Goal: Information Seeking & Learning: Learn about a topic

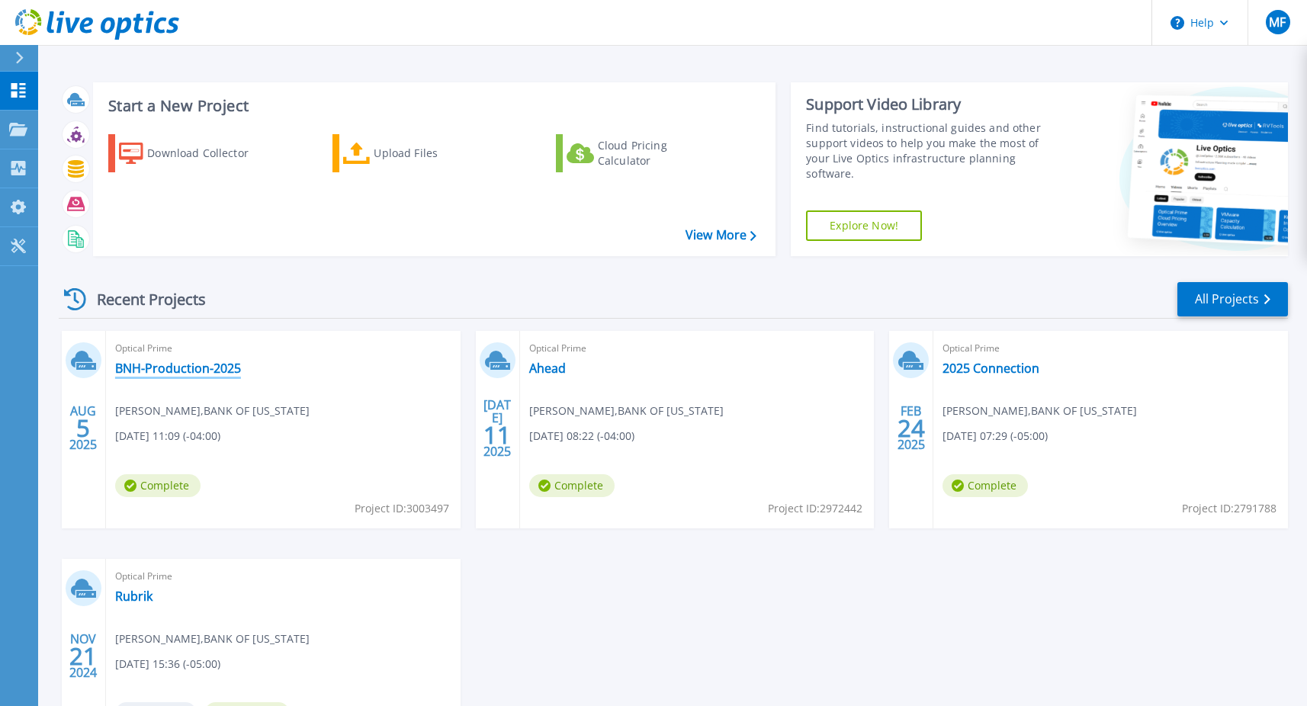
click at [156, 369] on link "BNH-Production-2025" at bounding box center [178, 368] width 126 height 15
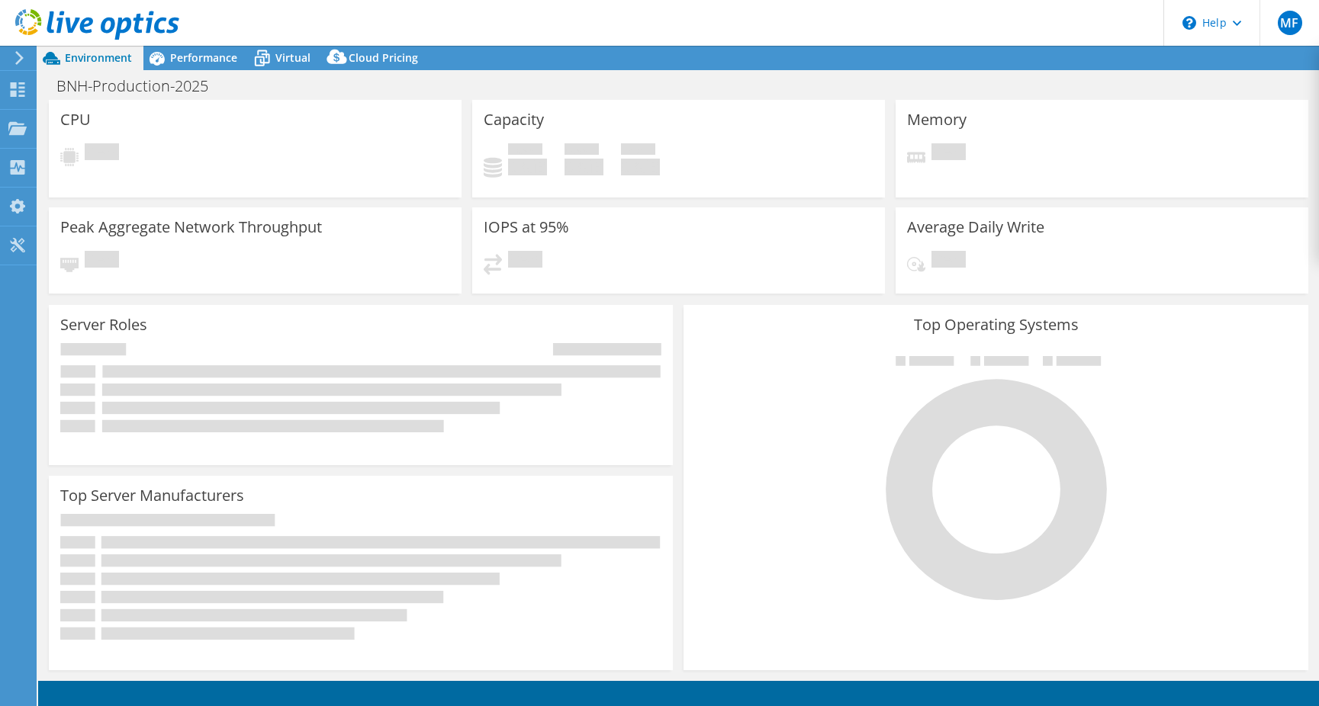
select select "USD"
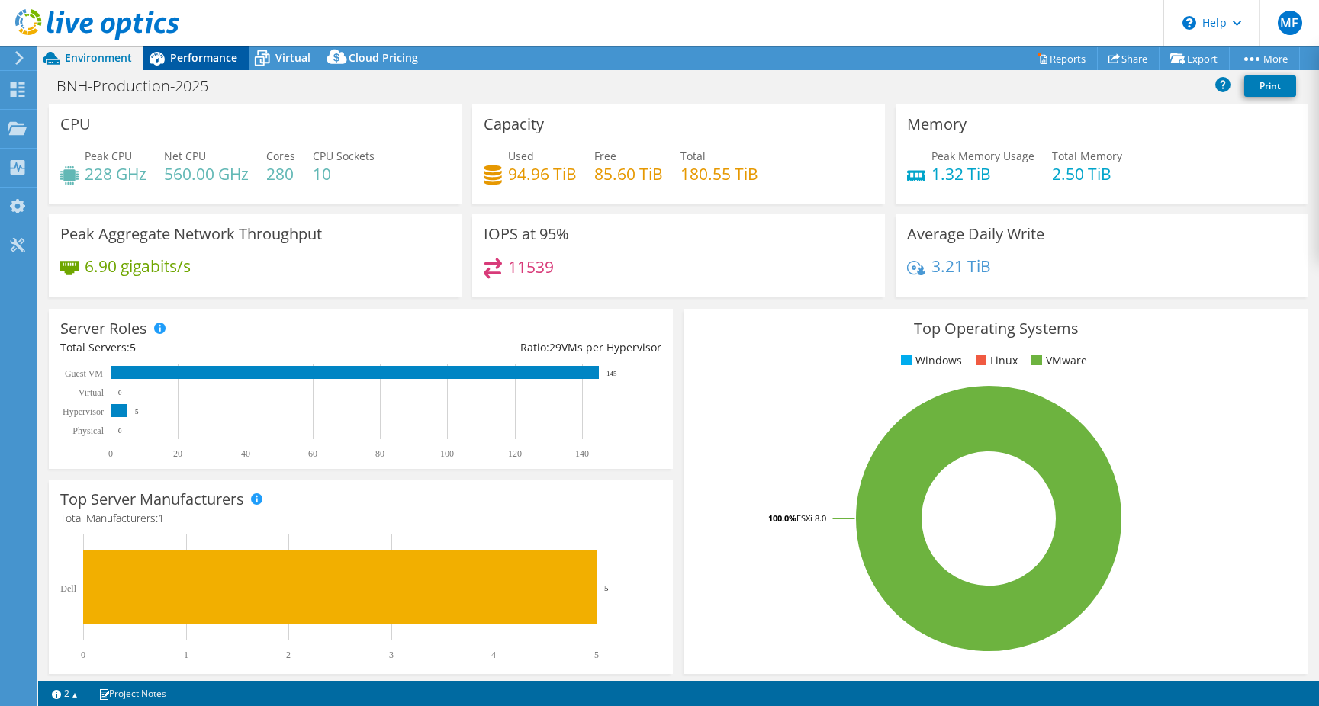
click at [184, 63] on span "Performance" at bounding box center [203, 57] width 67 height 14
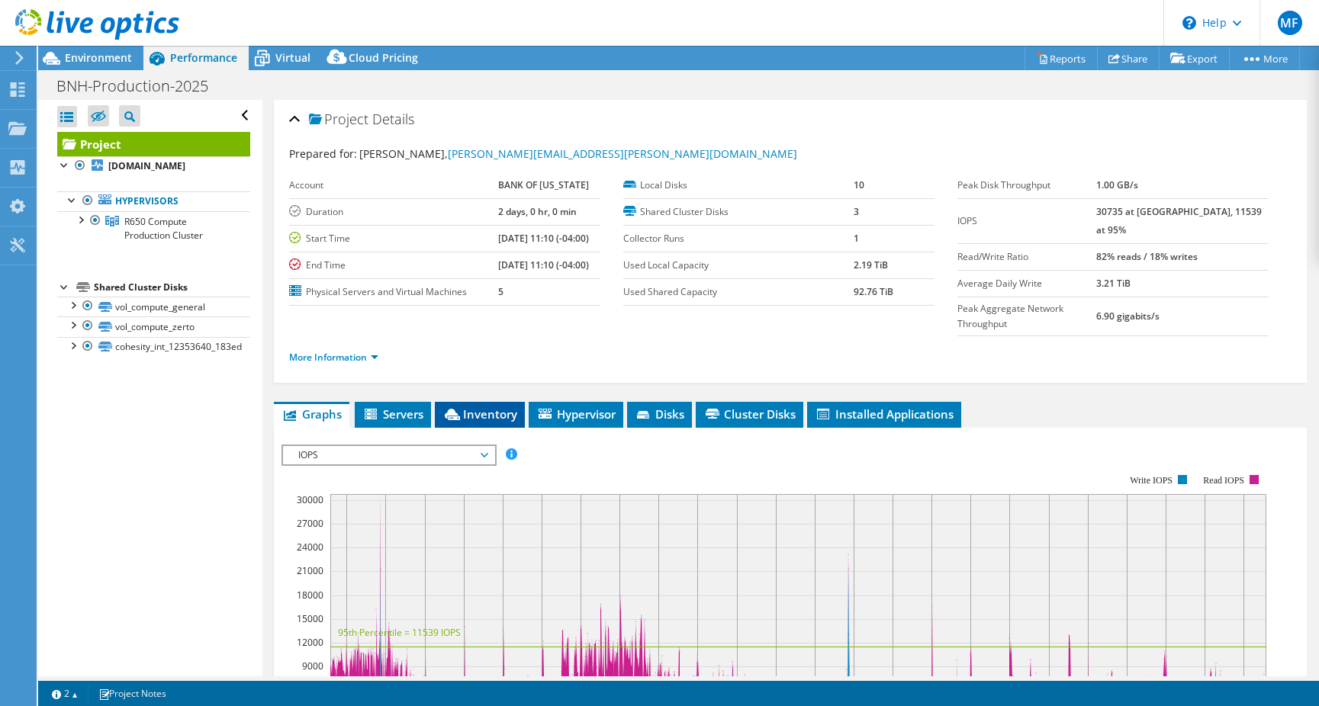
click at [468, 407] on span "Inventory" at bounding box center [479, 414] width 75 height 15
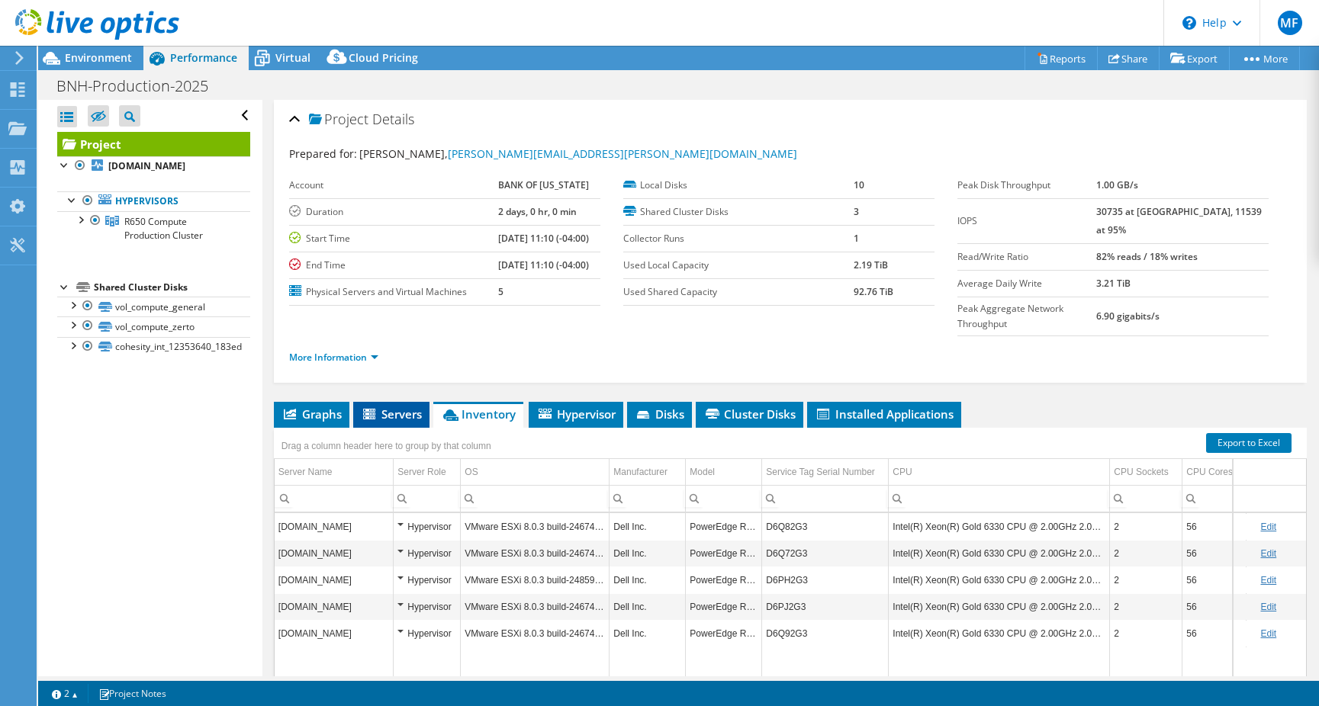
click at [389, 407] on span "Servers" at bounding box center [391, 414] width 61 height 15
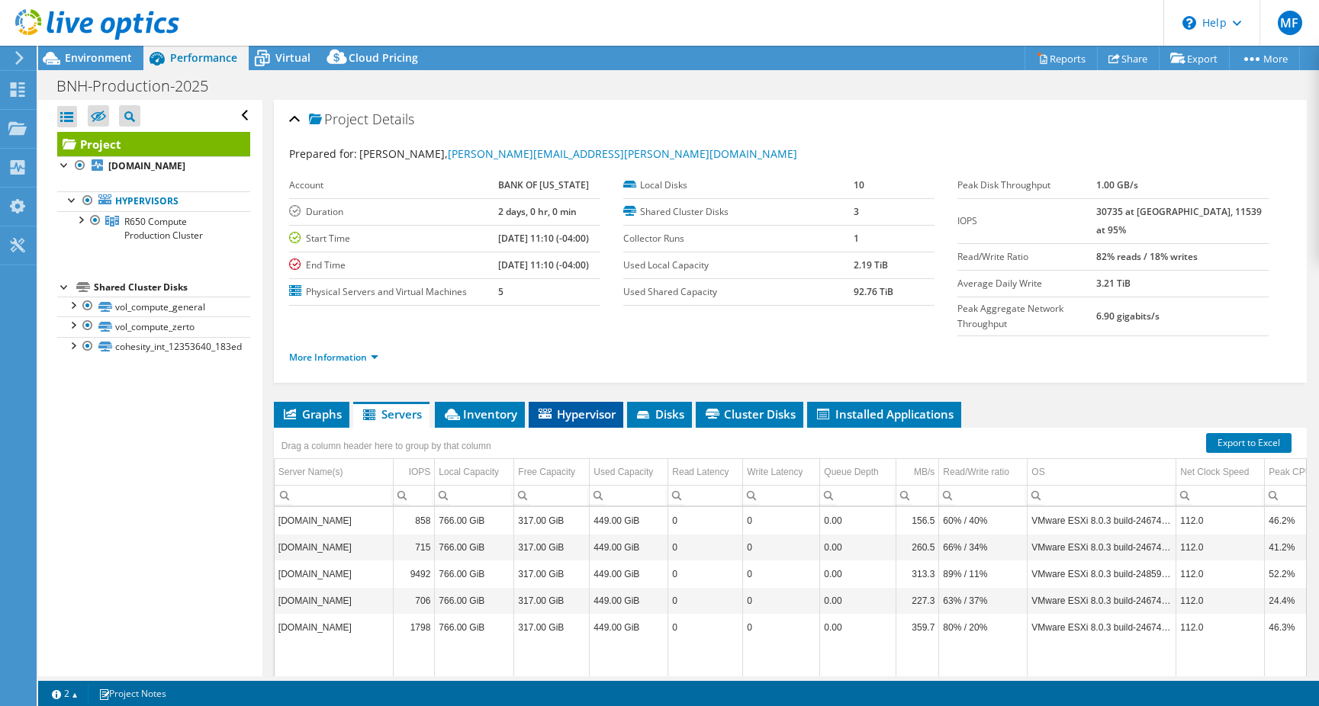
click at [579, 407] on span "Hypervisor" at bounding box center [575, 414] width 79 height 15
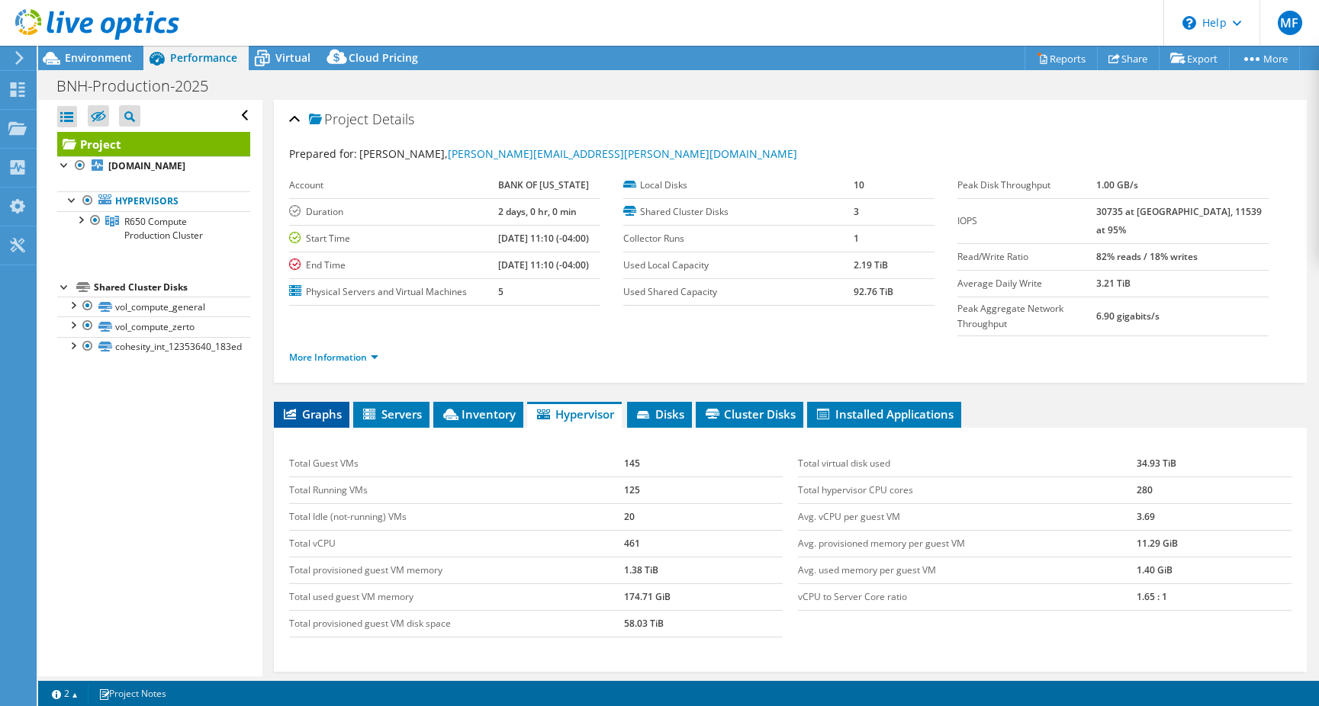
click at [329, 402] on li "Graphs" at bounding box center [312, 415] width 76 height 26
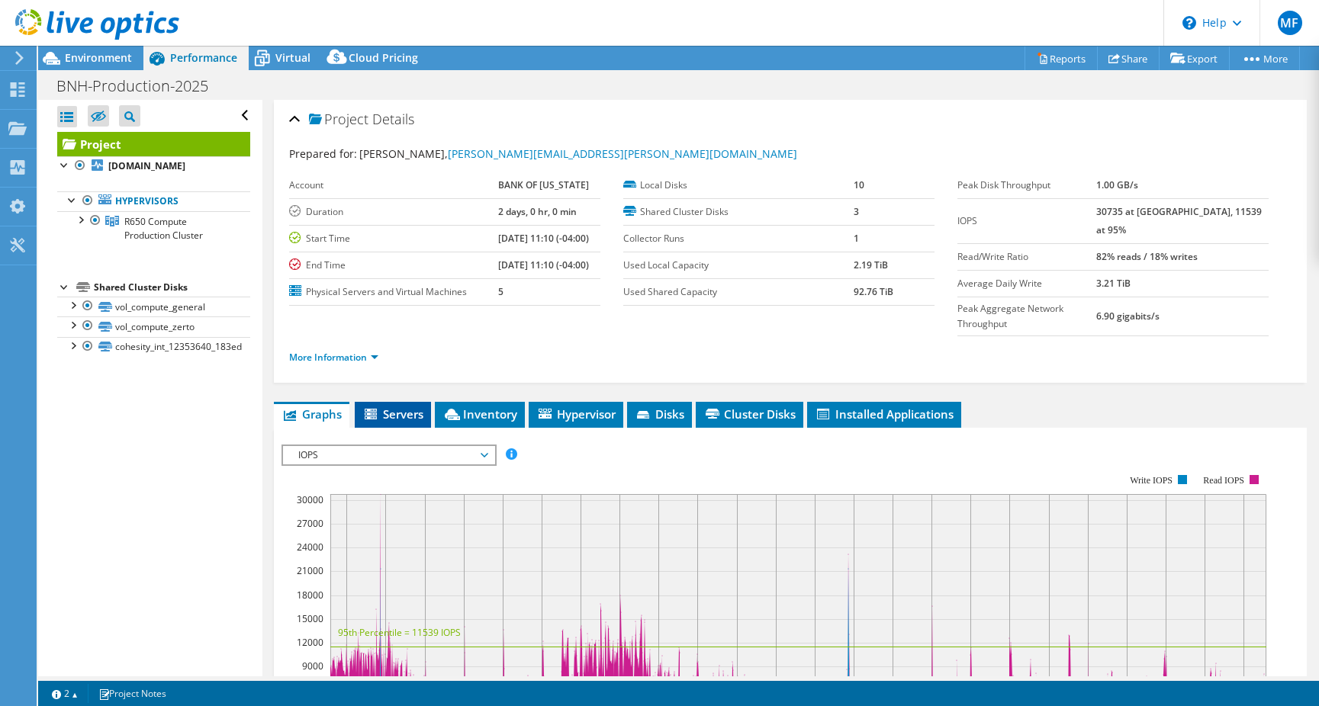
click at [376, 409] on icon at bounding box center [372, 415] width 15 height 13
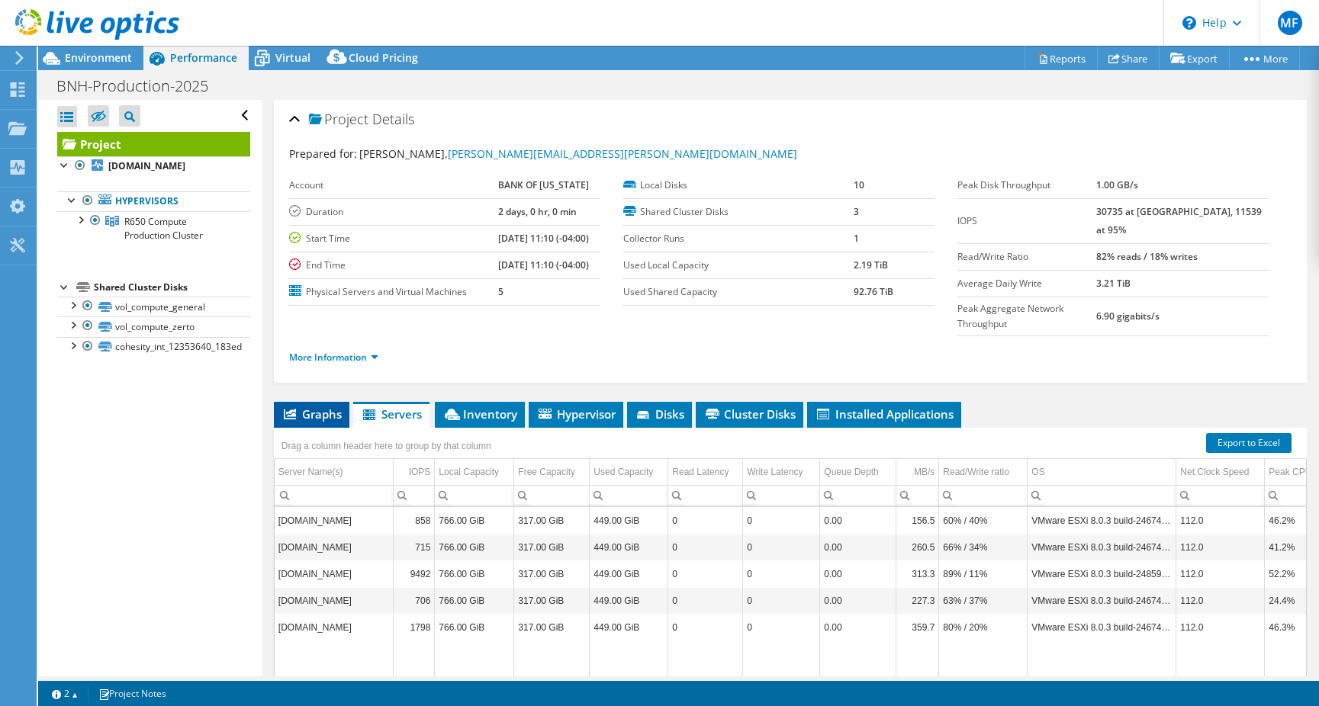
click at [294, 409] on icon at bounding box center [290, 414] width 12 height 11
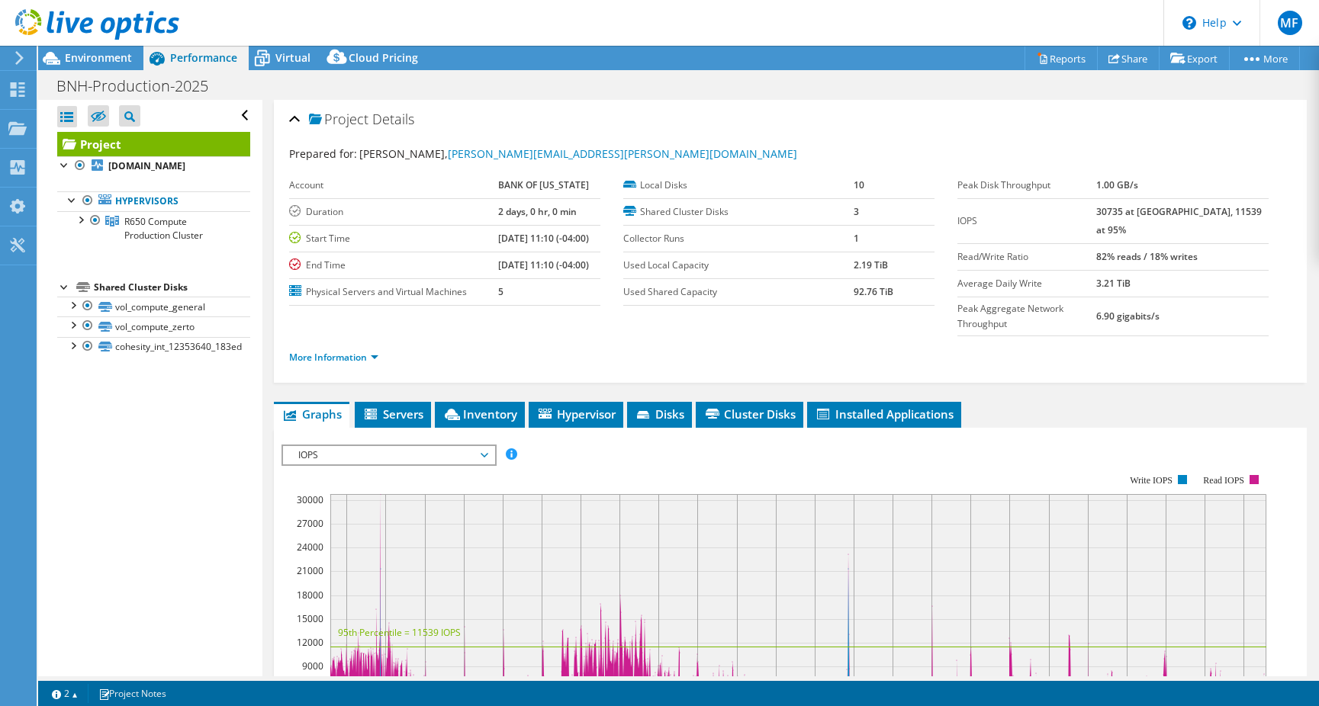
click at [348, 446] on span "IOPS" at bounding box center [389, 455] width 196 height 18
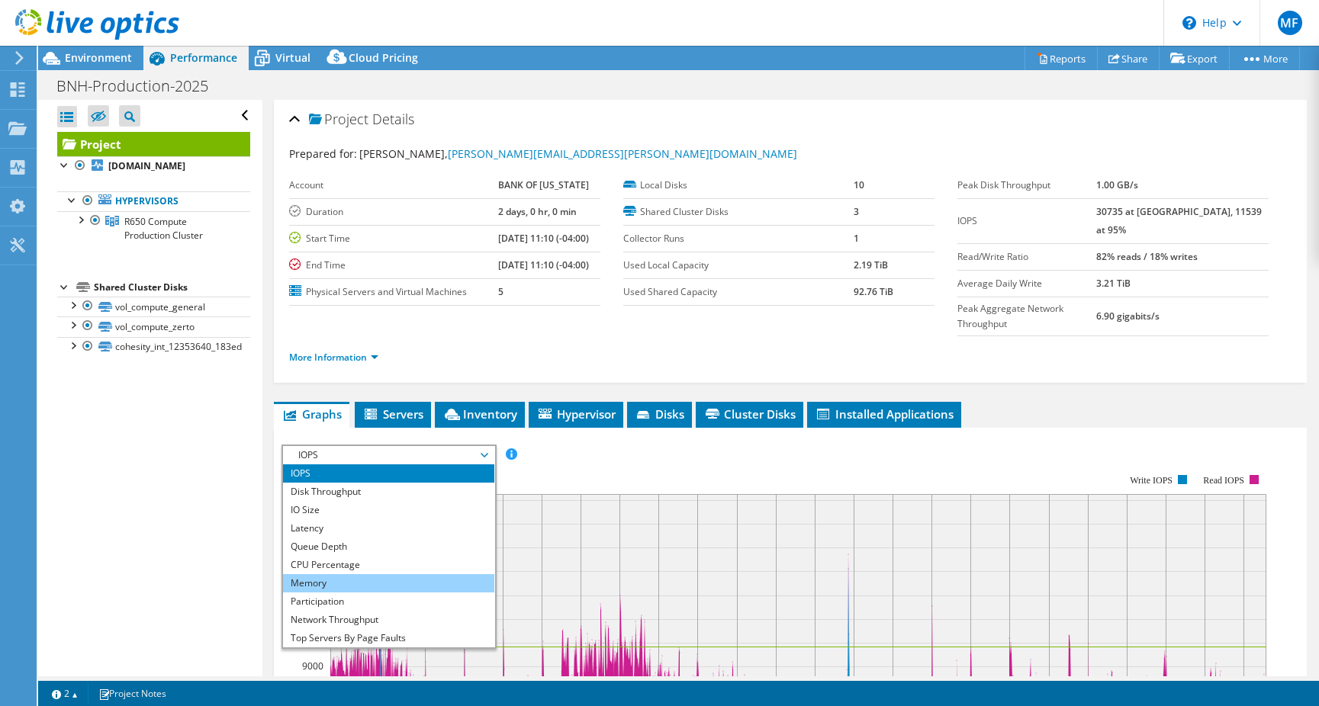
click at [348, 574] on li "Memory" at bounding box center [388, 583] width 211 height 18
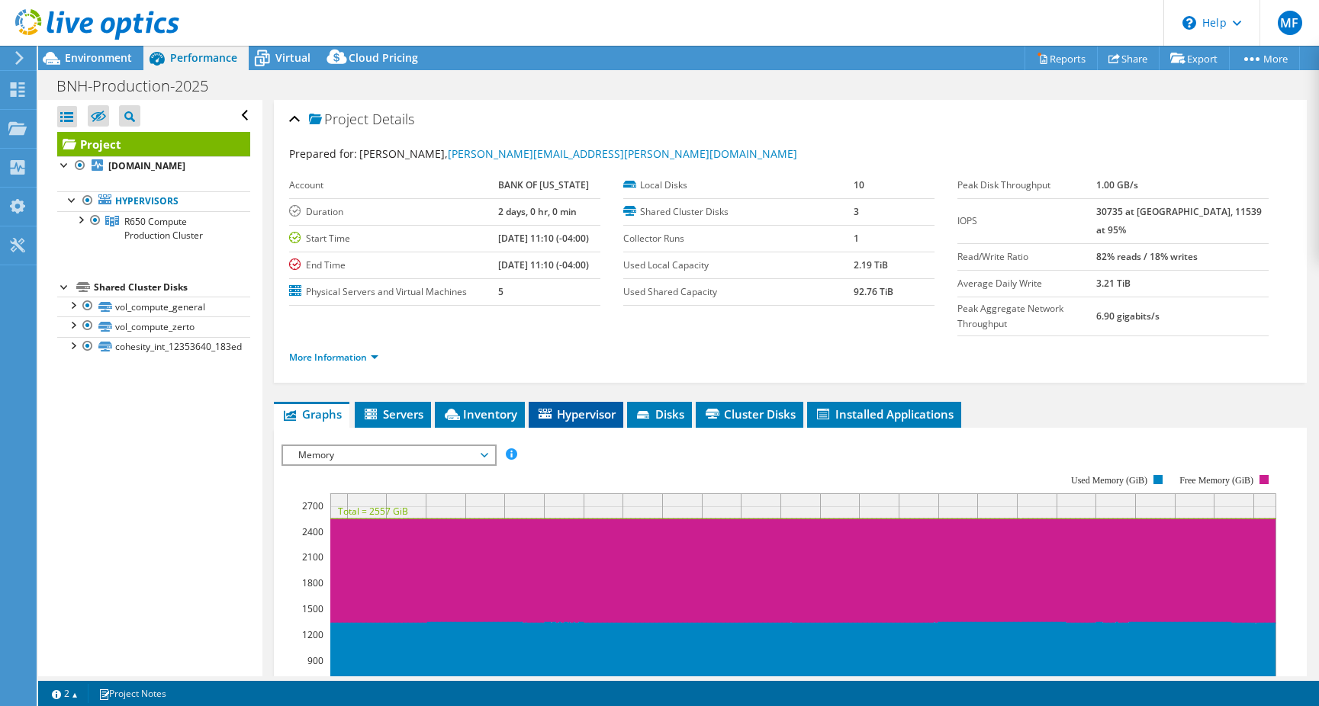
click at [587, 407] on span "Hypervisor" at bounding box center [575, 414] width 79 height 15
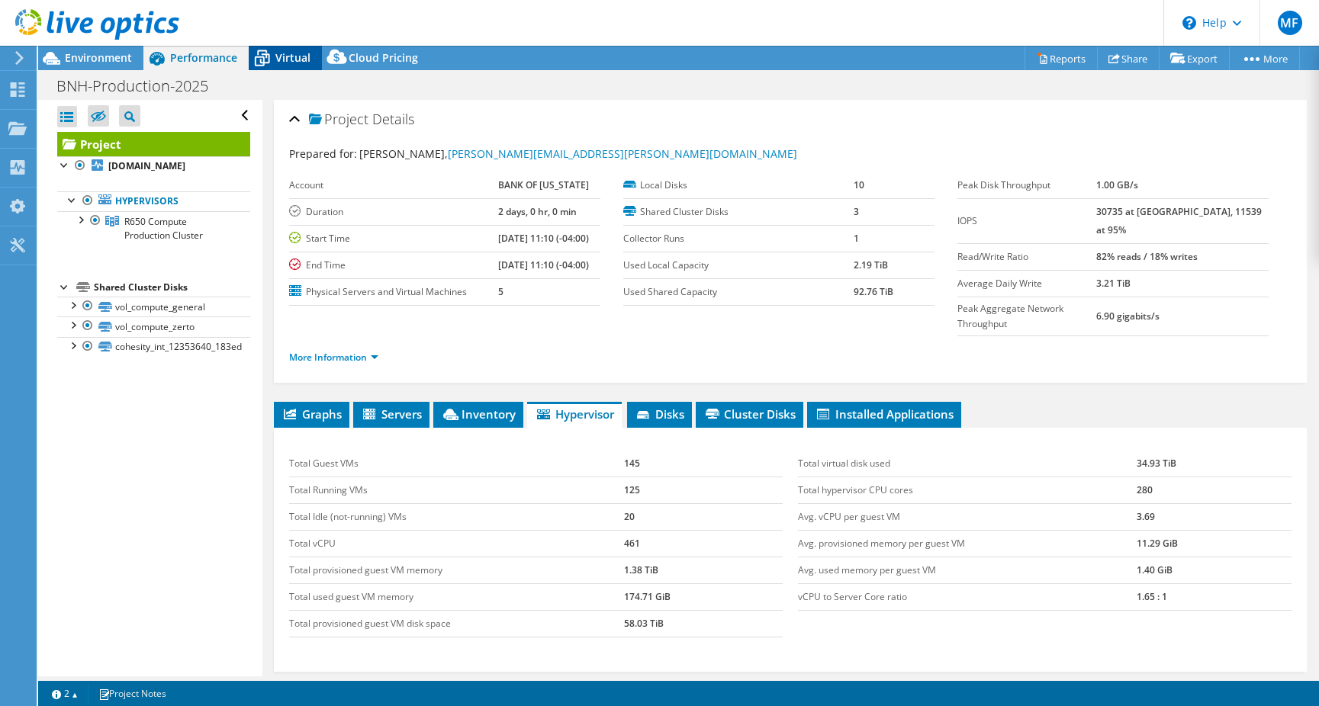
click at [253, 48] on icon at bounding box center [262, 58] width 27 height 27
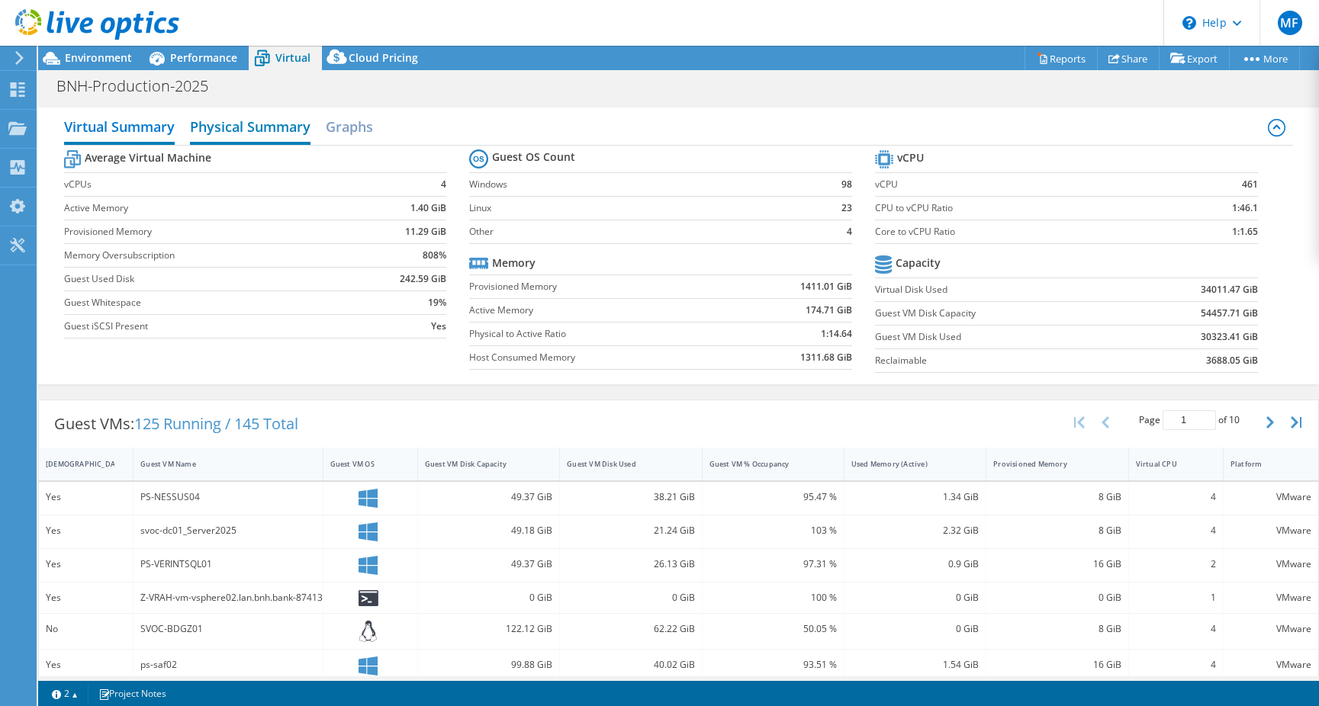
click at [252, 121] on h2 "Physical Summary" at bounding box center [250, 128] width 121 height 34
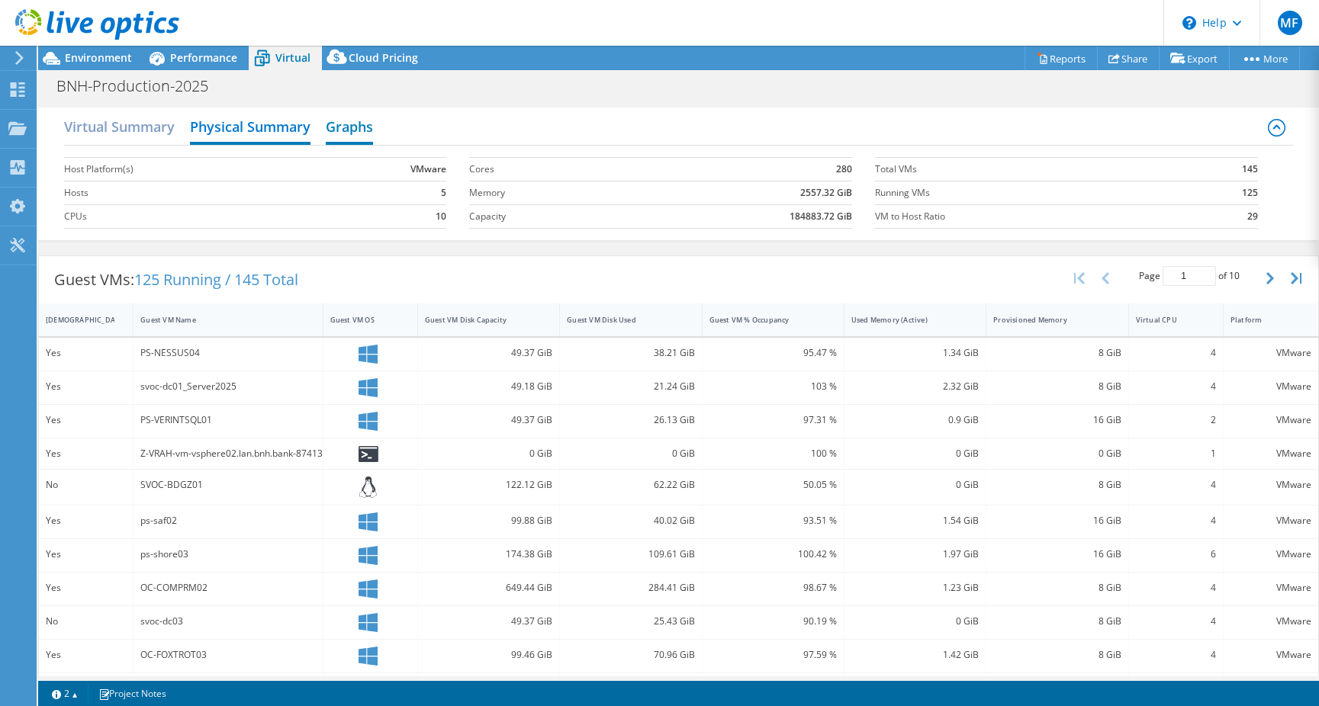
click at [371, 132] on h2 "Graphs" at bounding box center [349, 128] width 47 height 34
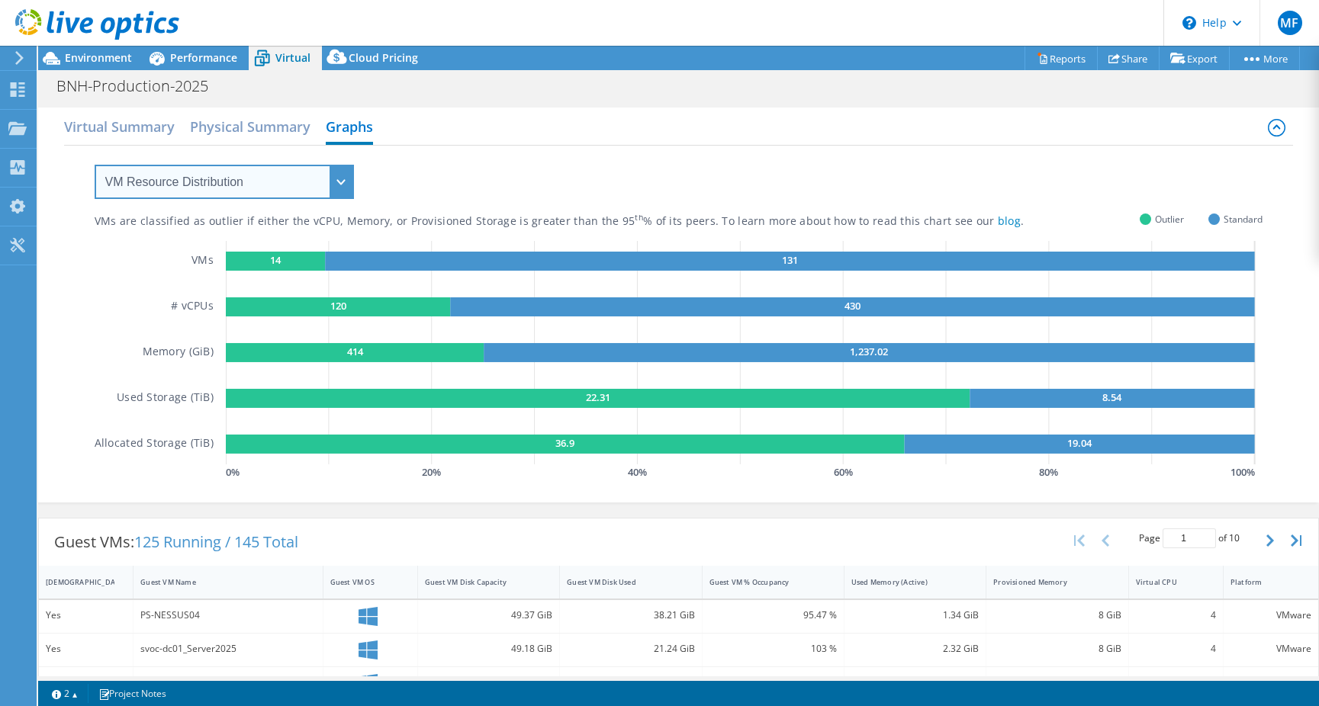
click at [263, 172] on select "VM Resource Distribution Provisioning Contrast Over Provisioning" at bounding box center [224, 182] width 259 height 34
select select "Provisioning Contrast"
click at [95, 165] on select "VM Resource Distribution Provisioning Contrast Over Provisioning" at bounding box center [224, 182] width 259 height 34
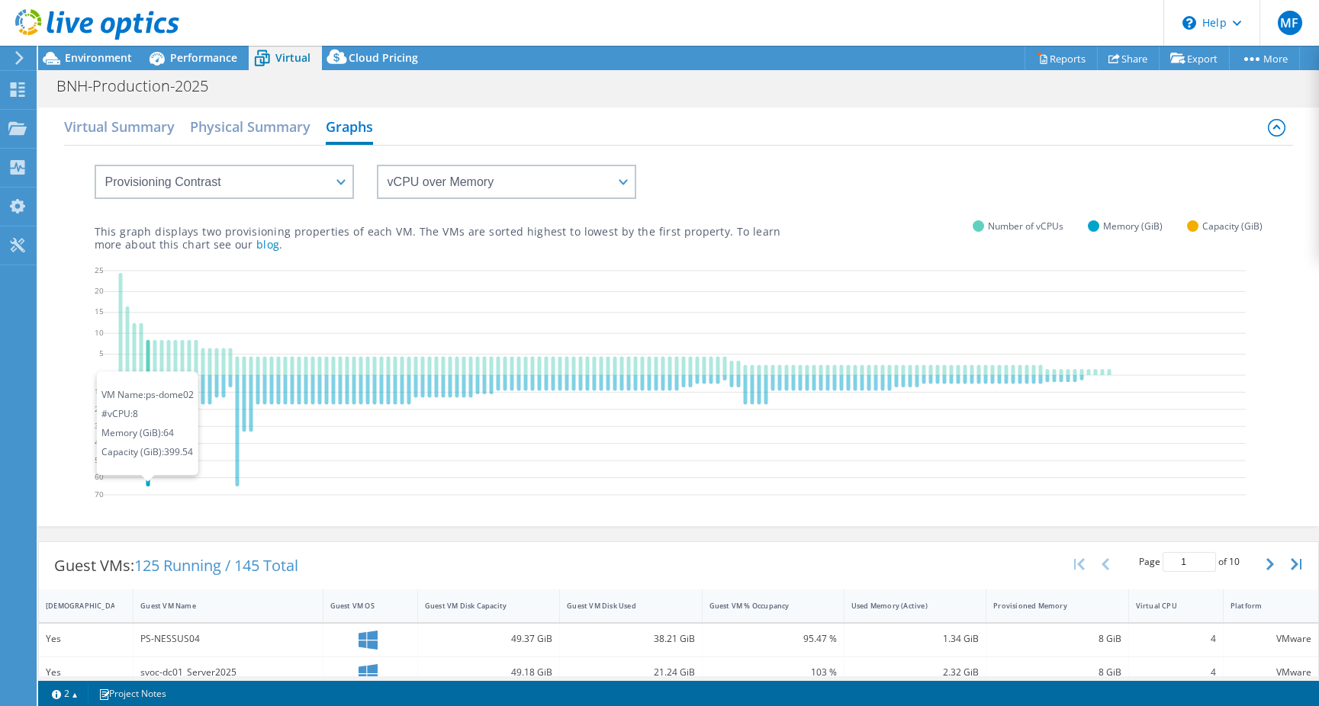
click at [146, 471] on icon at bounding box center [148, 430] width 4 height 111
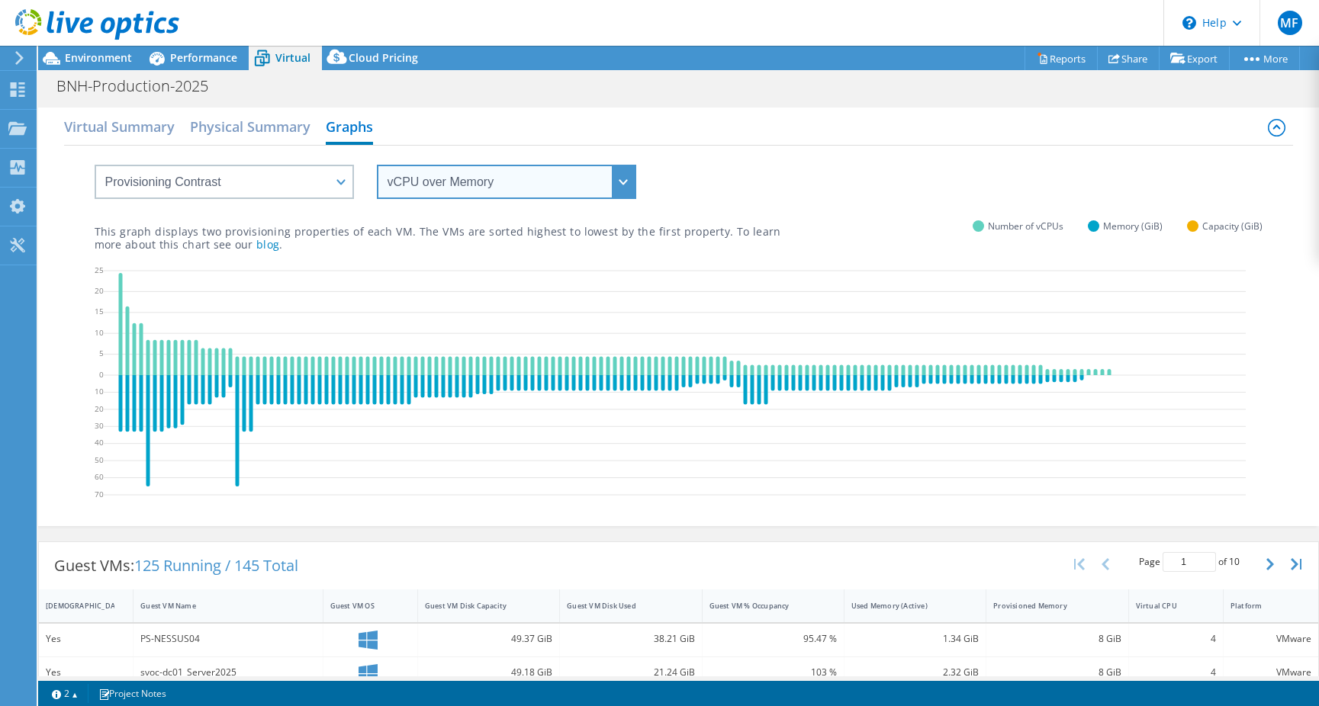
click at [491, 172] on select "vCPU over Memory vCPU over Capacity Memory over vCPU Memory over Capacity Capac…" at bounding box center [506, 182] width 259 height 34
select select "Memory over Capacity"
click at [377, 165] on select "vCPU over Memory vCPU over Capacity Memory over vCPU Memory over Capacity Capac…" at bounding box center [506, 182] width 259 height 34
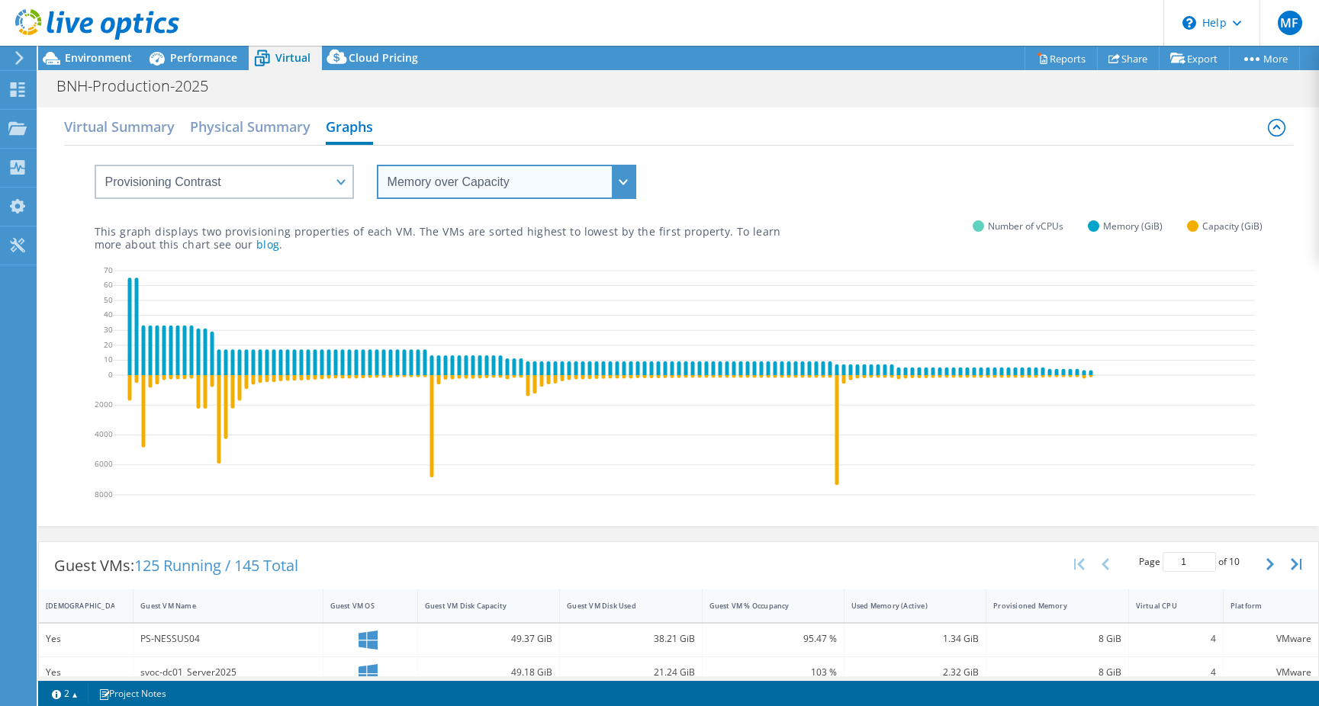
click at [422, 183] on select "vCPU over Memory vCPU over Capacity Memory over vCPU Memory over Capacity Capac…" at bounding box center [506, 182] width 259 height 34
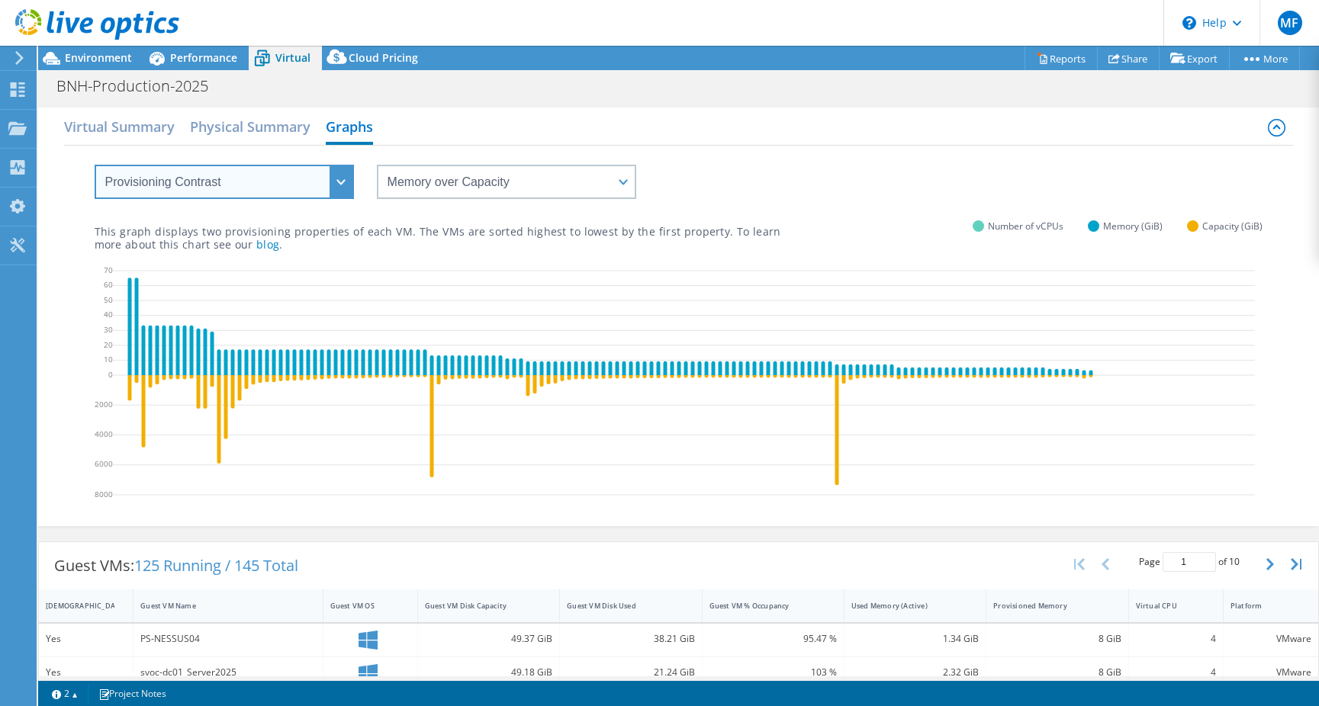
click at [217, 183] on select "VM Resource Distribution Provisioning Contrast Over Provisioning" at bounding box center [224, 182] width 259 height 34
select select "VM Resource Distribution"
click at [95, 165] on select "VM Resource Distribution Provisioning Contrast Over Provisioning" at bounding box center [224, 182] width 259 height 34
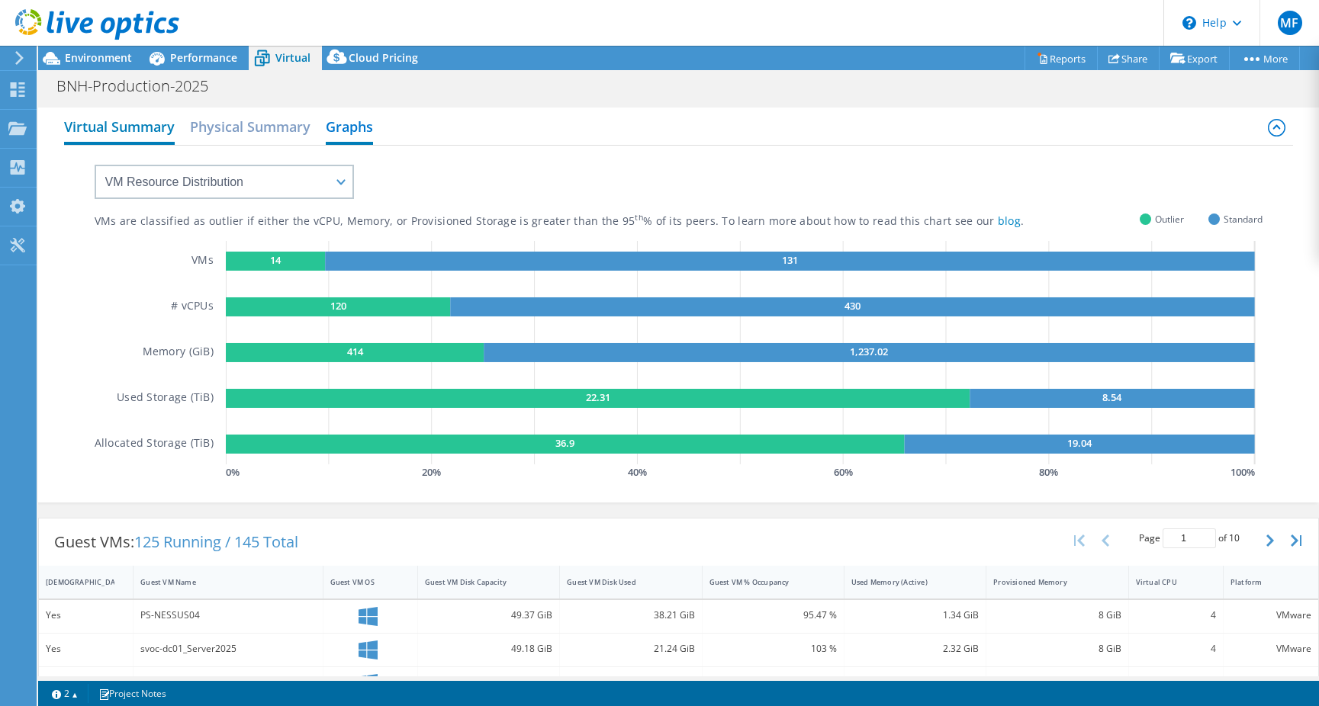
click at [126, 128] on h2 "Virtual Summary" at bounding box center [119, 128] width 111 height 34
